Goal: Check status: Check status

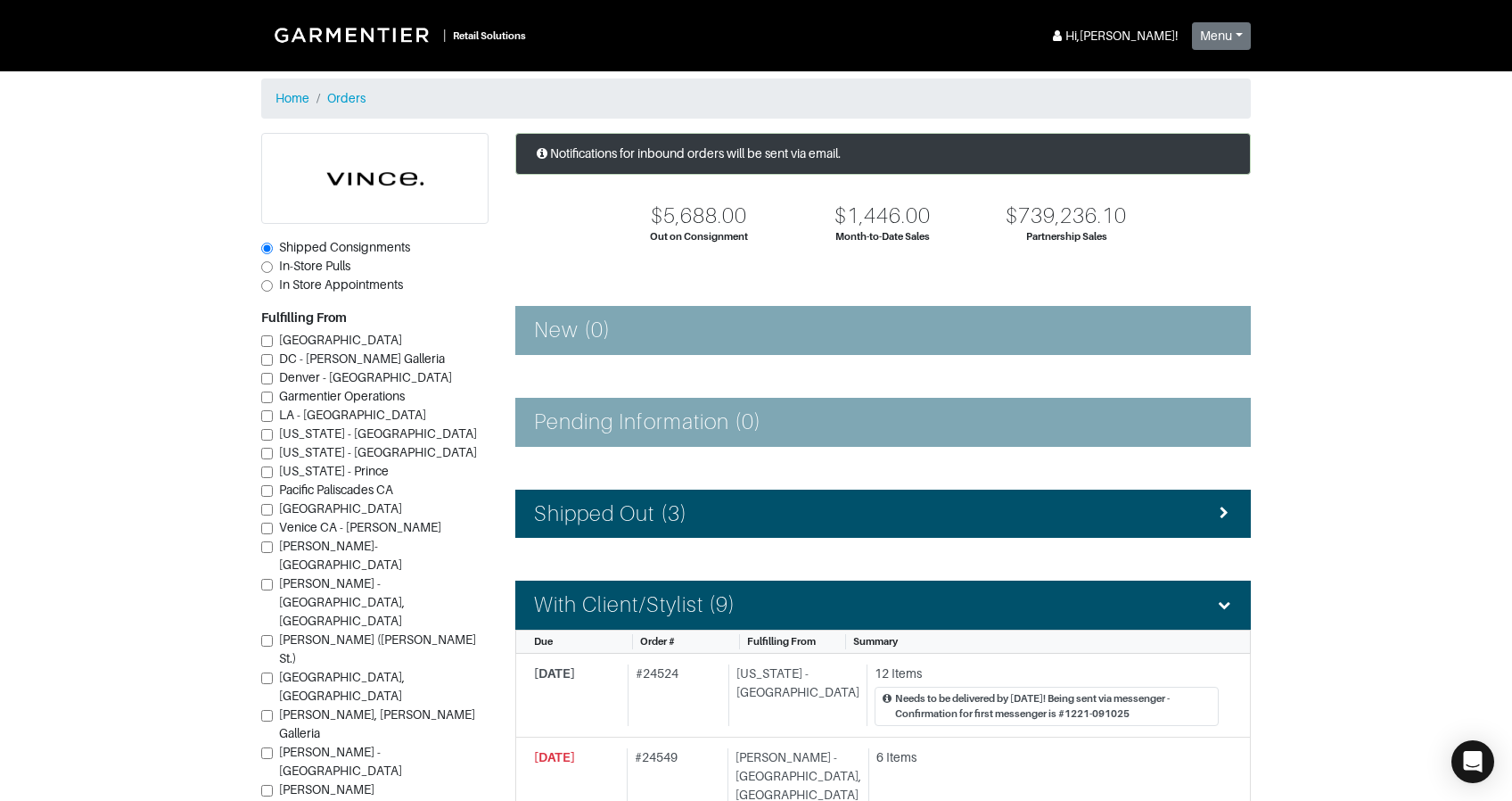
scroll to position [819, 0]
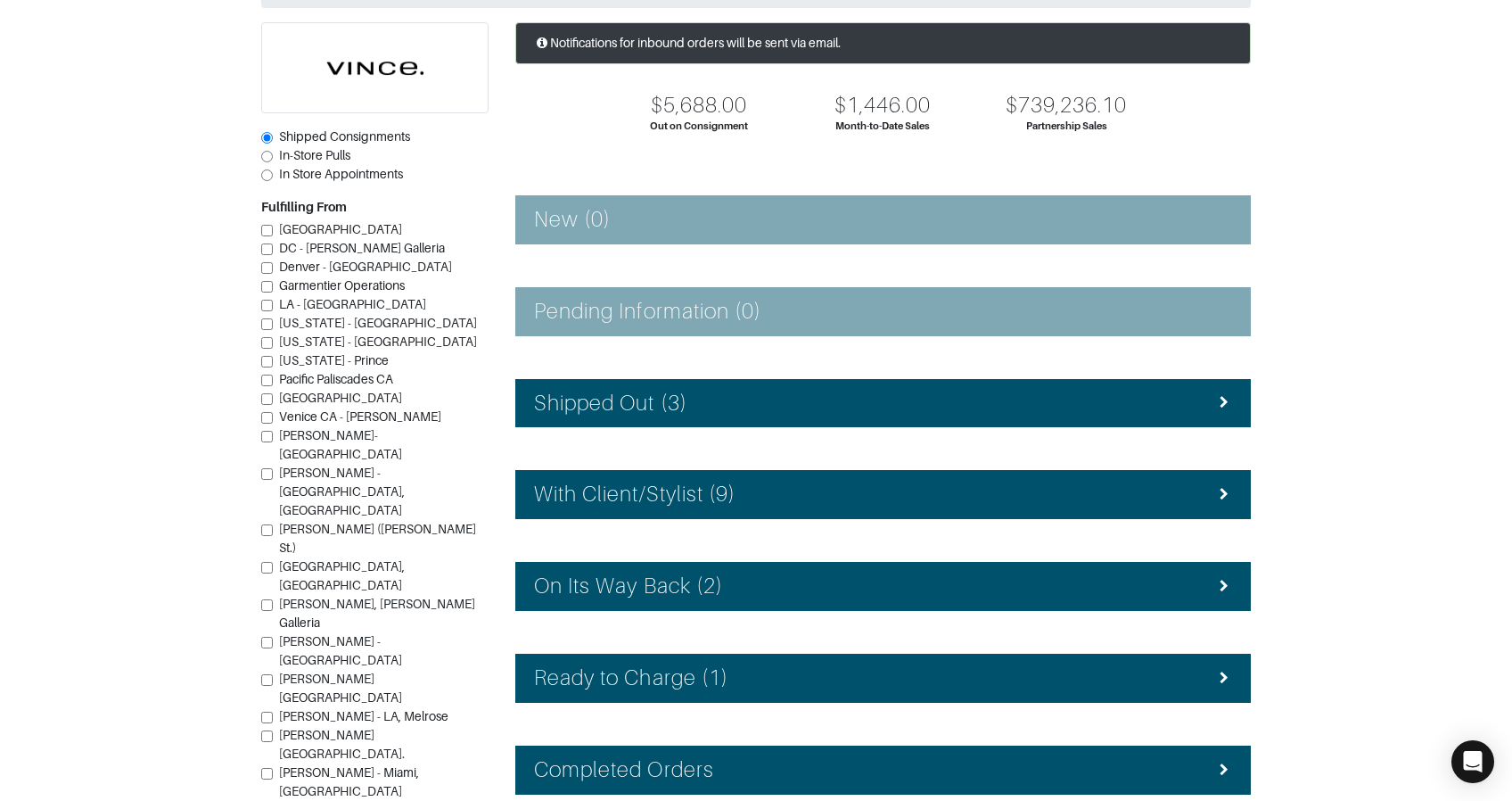
scroll to position [216, 0]
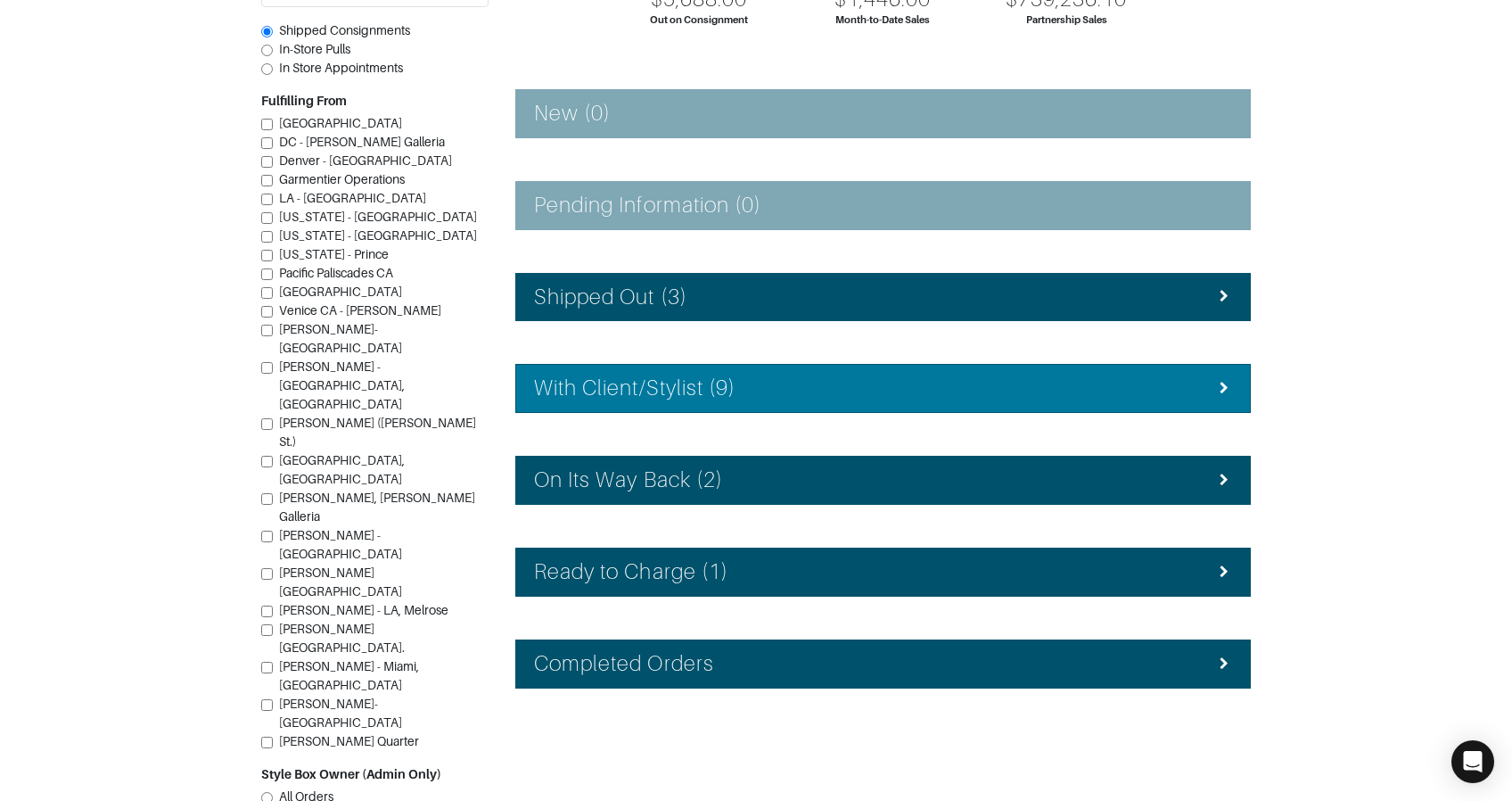
click at [676, 396] on h4 "With Client/Stylist (9)" at bounding box center [634, 388] width 201 height 26
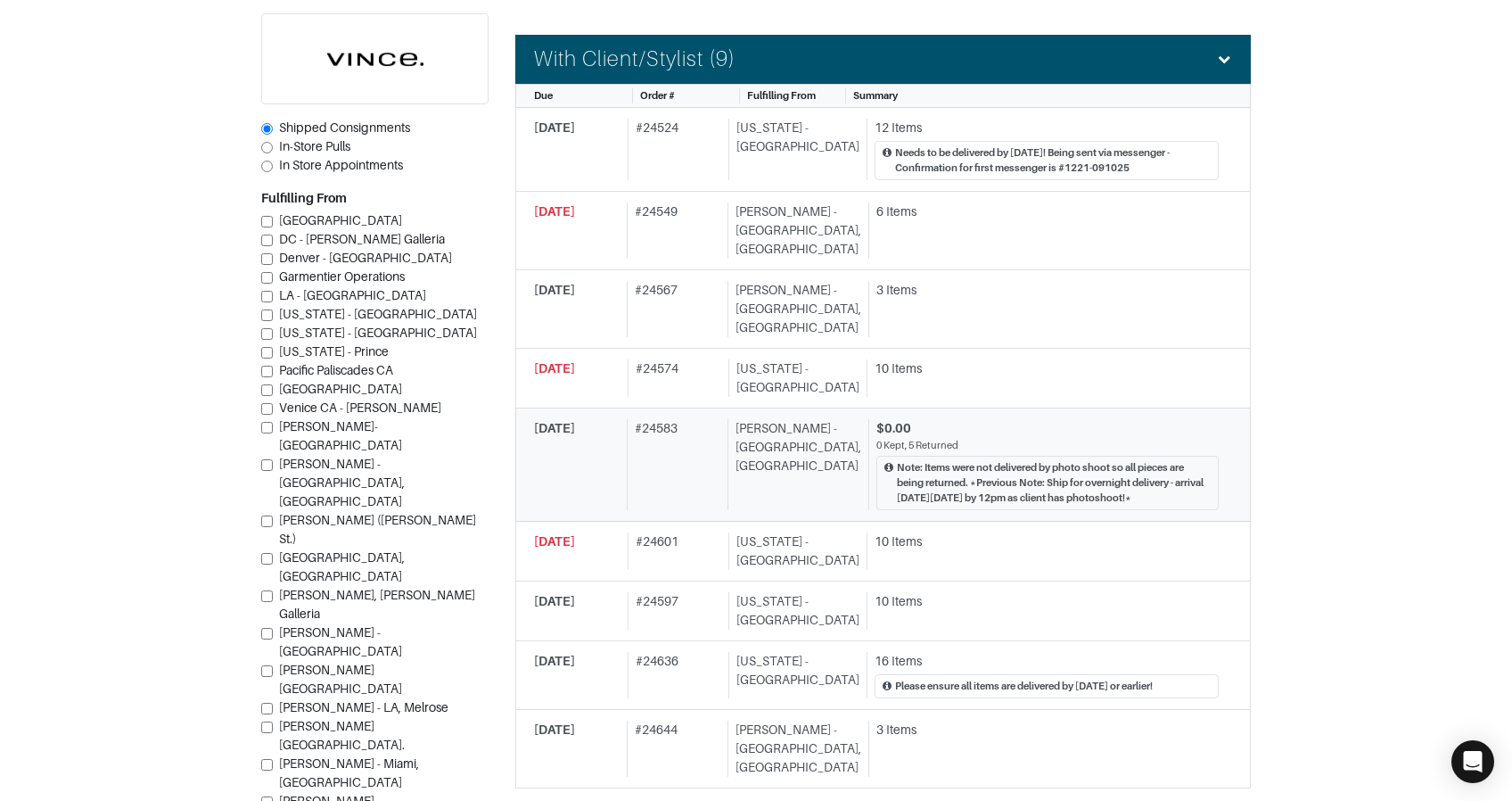
scroll to position [552, 0]
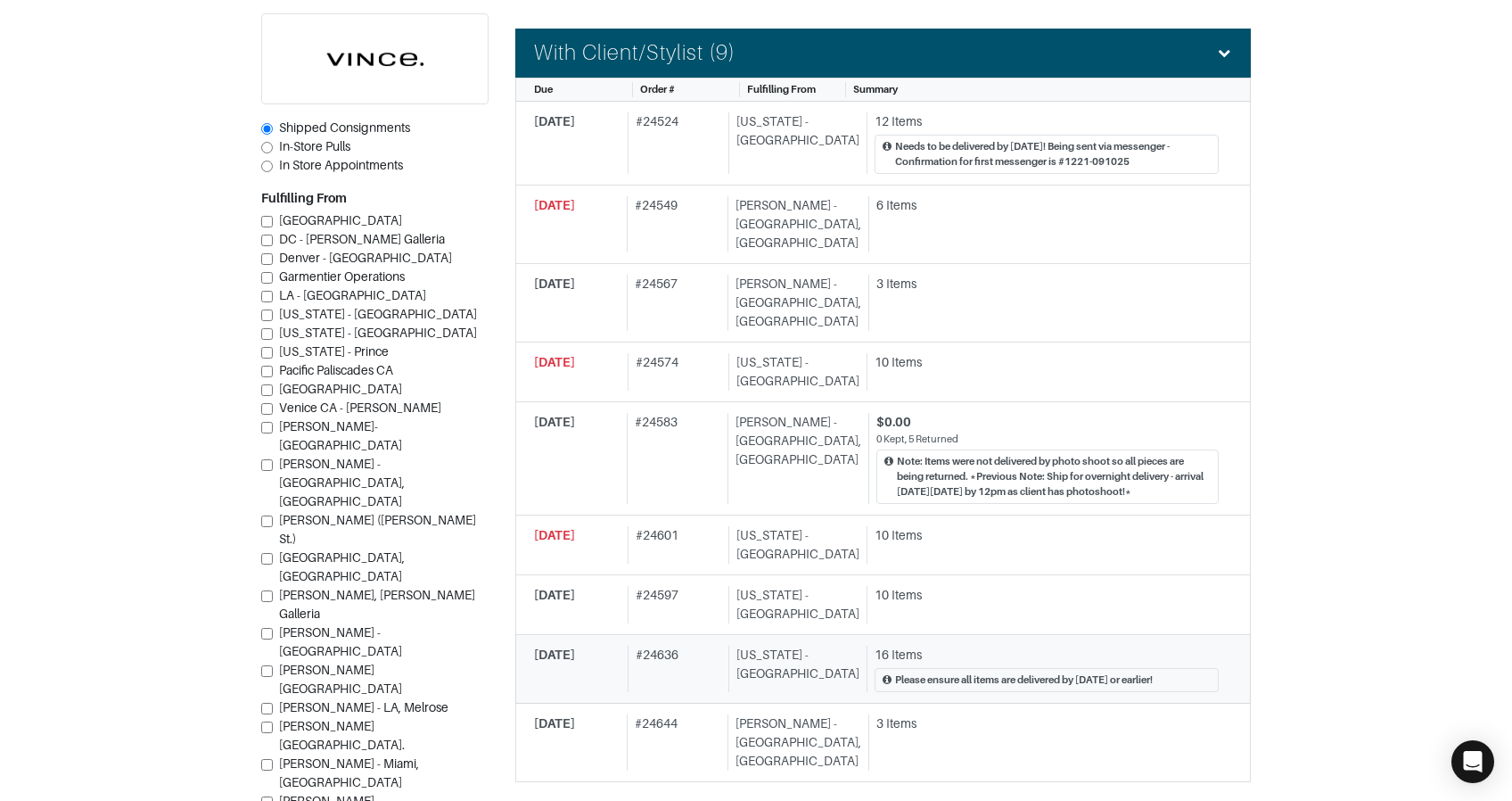
click at [688, 645] on div "# 24636" at bounding box center [674, 668] width 94 height 47
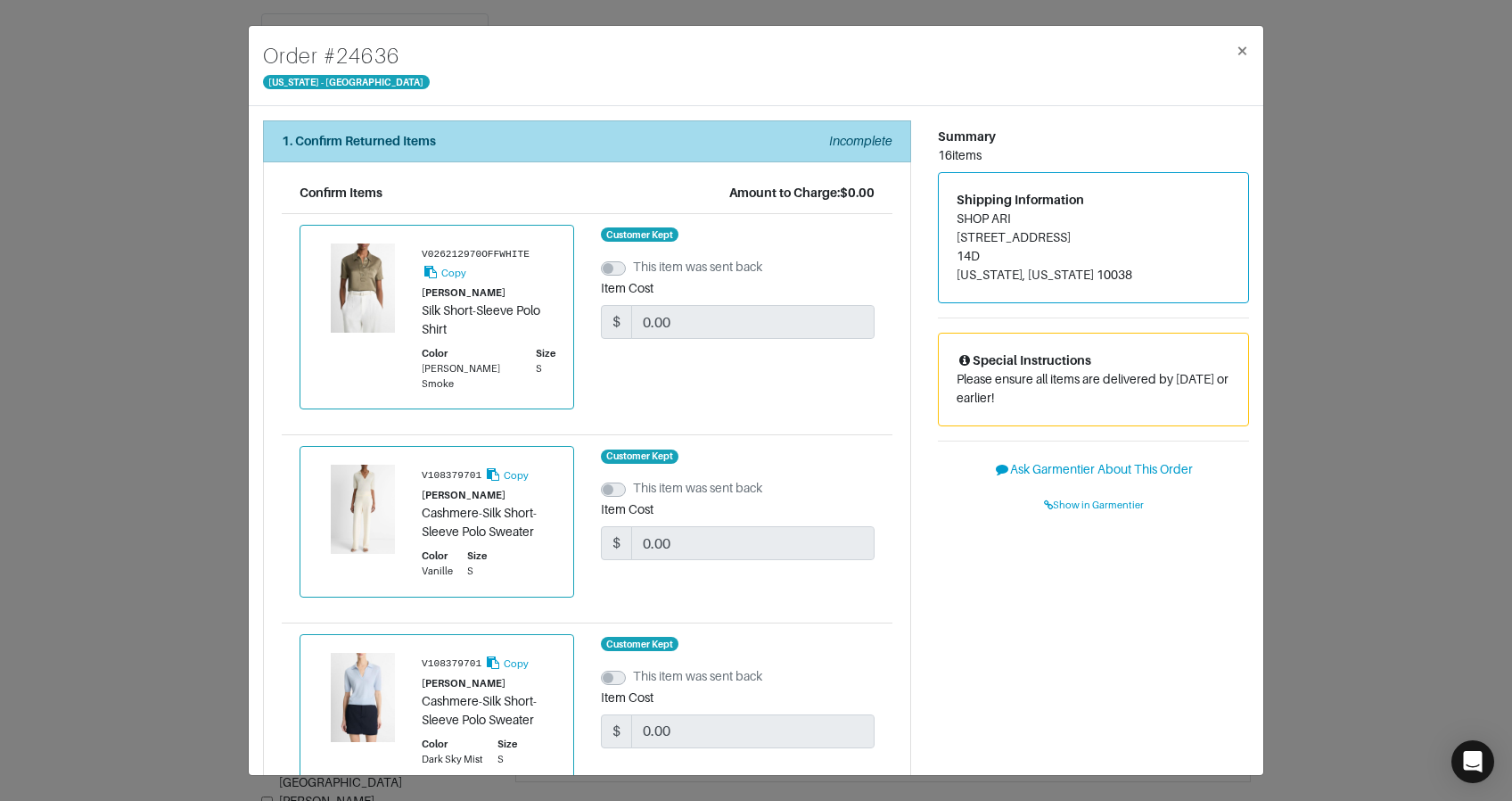
click at [571, 145] on div "1. Confirm Returned Items Incomplete" at bounding box center [586, 141] width 610 height 19
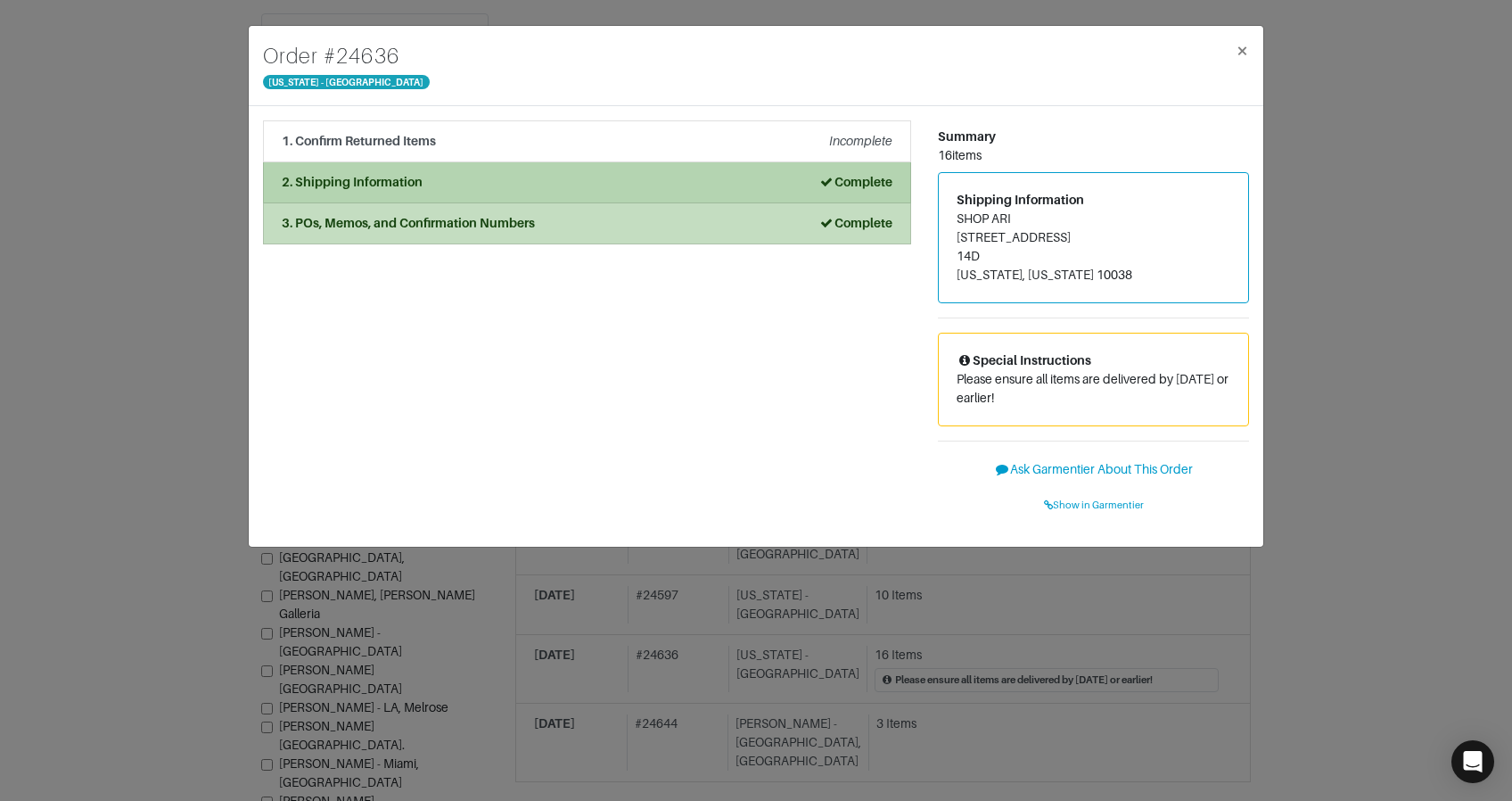
click at [571, 180] on div "2. Shipping Information Complete" at bounding box center [586, 182] width 610 height 19
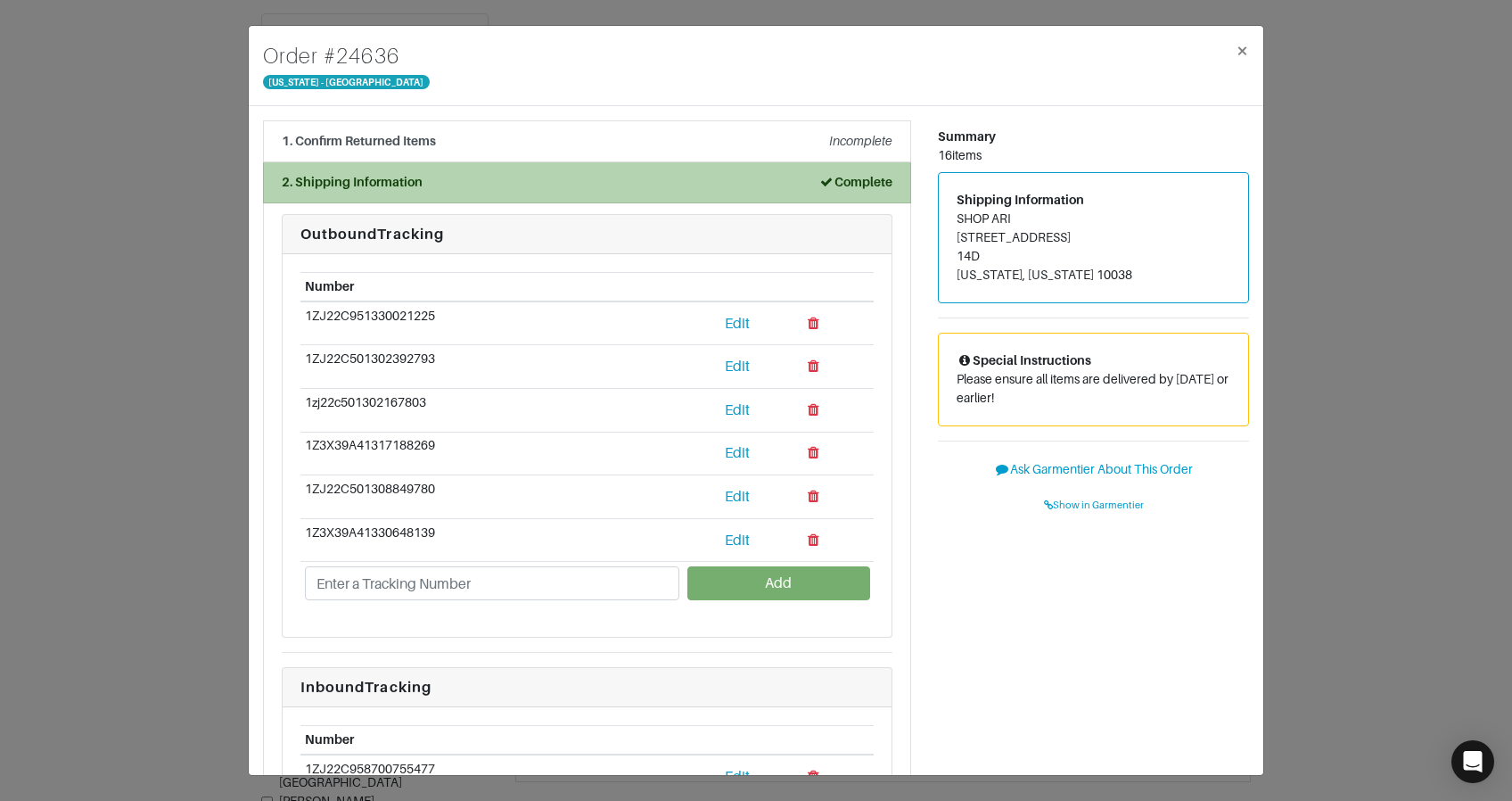
click at [571, 180] on div "2. Shipping Information Complete" at bounding box center [586, 182] width 610 height 19
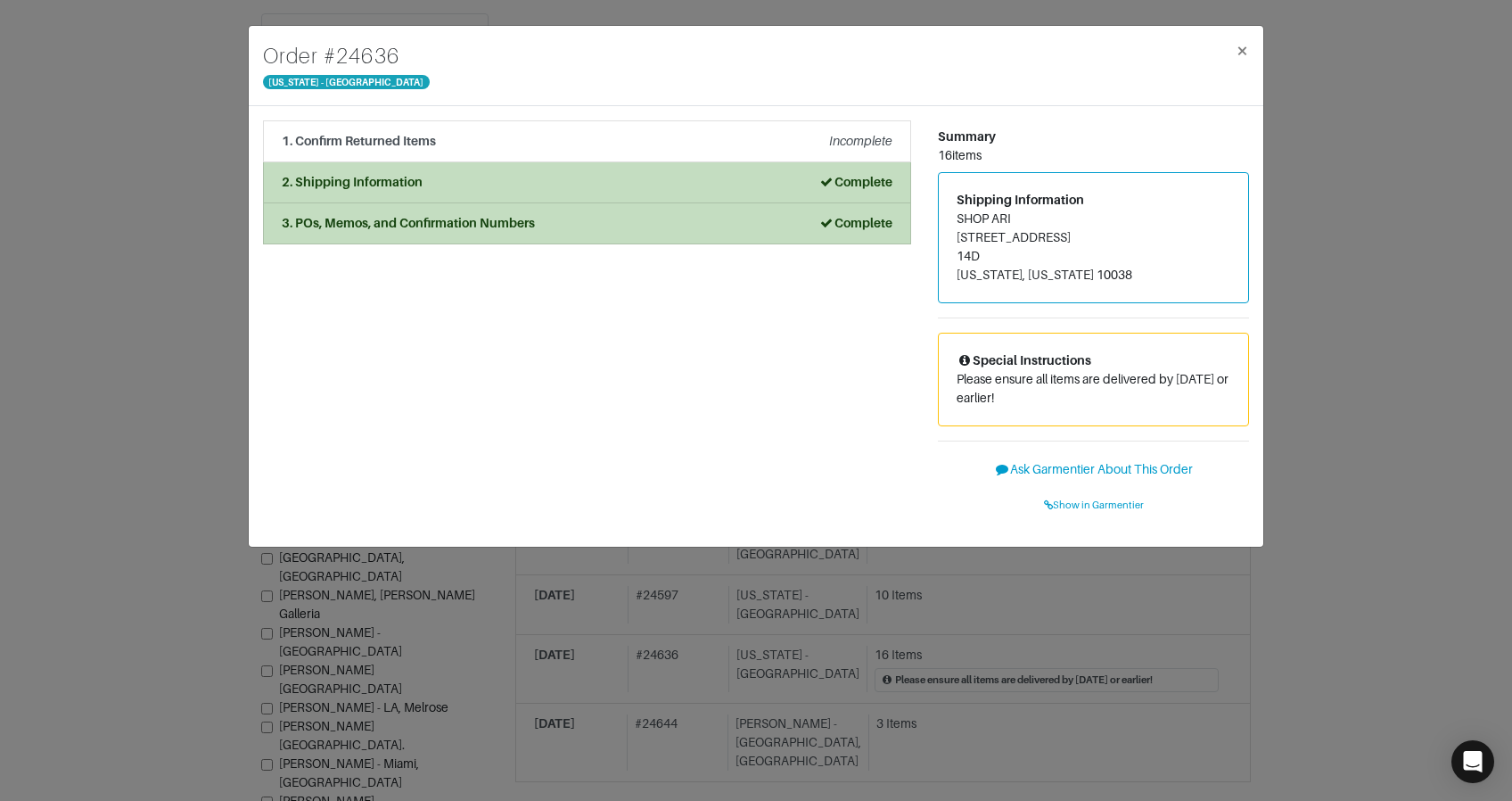
click at [202, 138] on div "Order # 24636 New York - 5th Avenue × 1. Confirm Returned Items Incomplete Conf…" at bounding box center [756, 400] width 1512 height 801
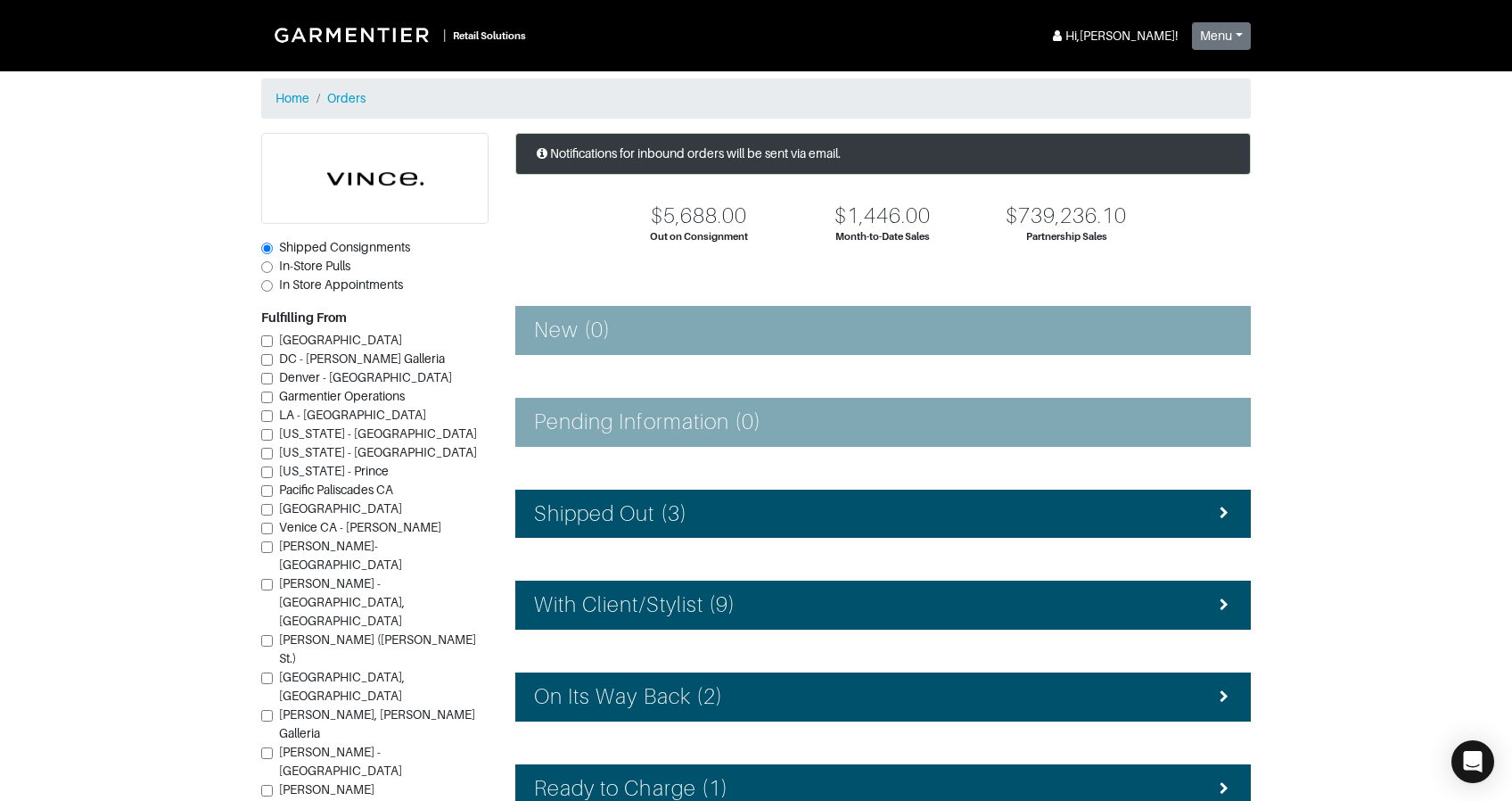
scroll to position [216, 0]
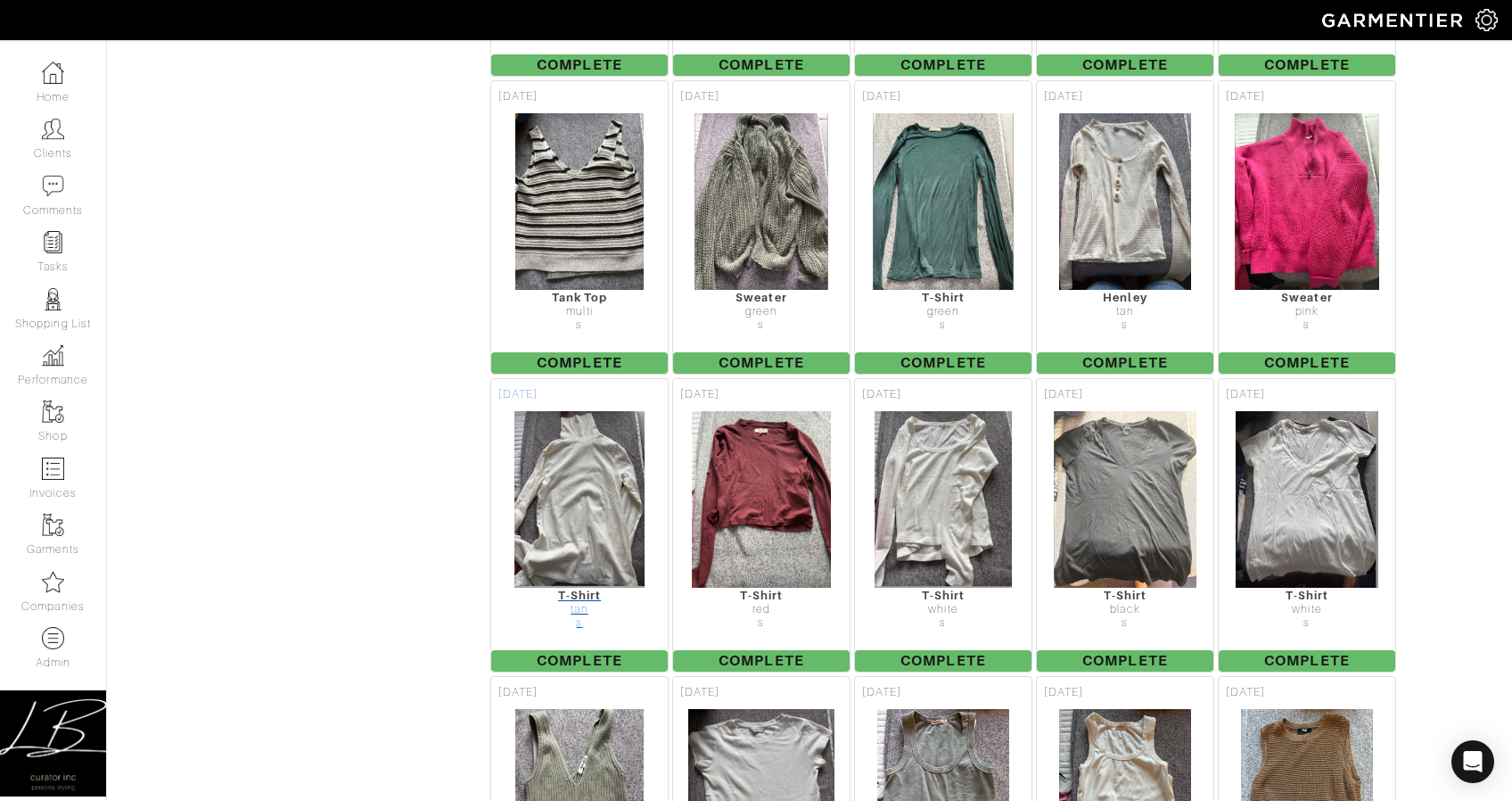
scroll to position [6692, 0]
